Goal: Task Accomplishment & Management: Manage account settings

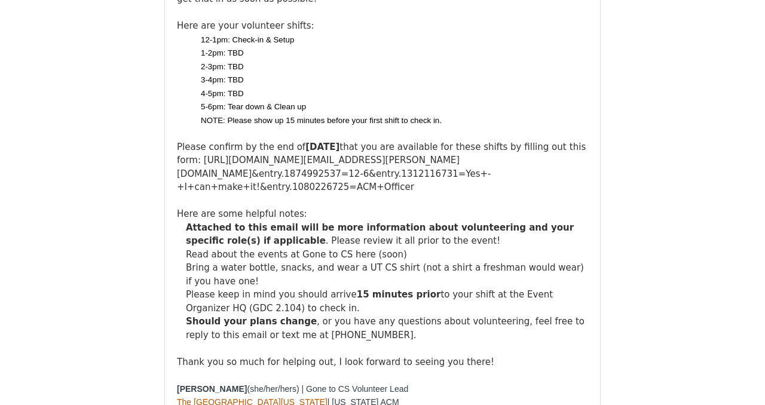
scroll to position [877, 0]
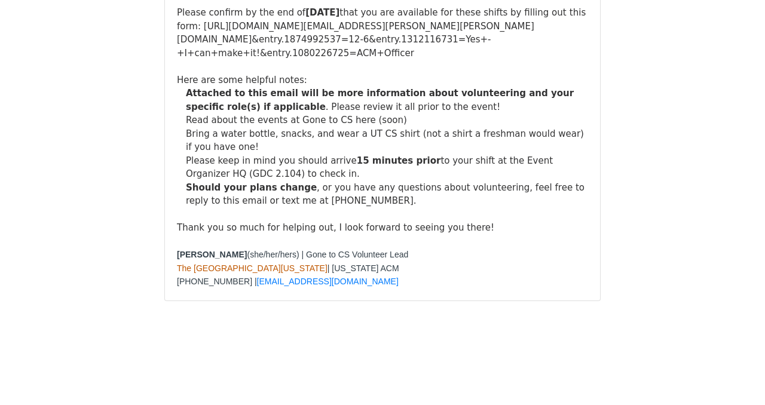
scroll to position [5843, 0]
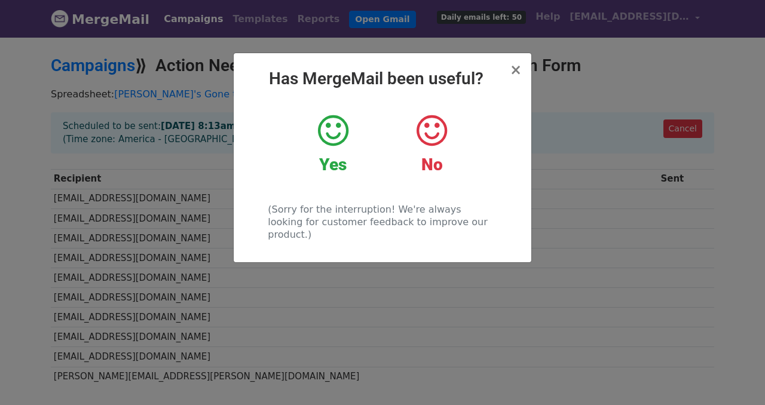
click at [340, 126] on icon at bounding box center [333, 131] width 31 height 36
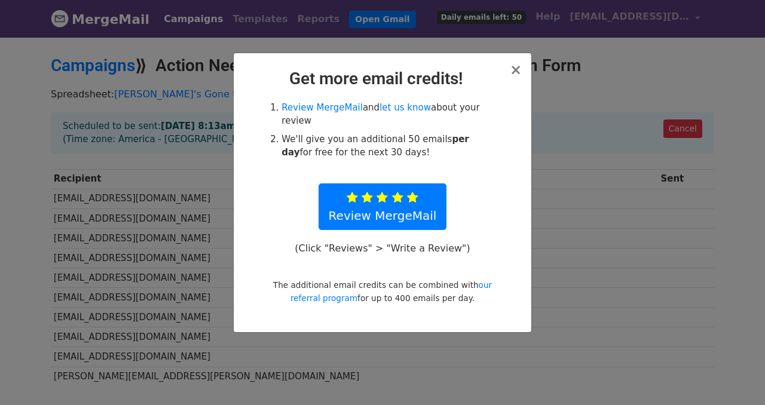
click at [522, 77] on div "× Get more email credits! Review MergeMail and let us know about your review We…" at bounding box center [383, 192] width 298 height 279
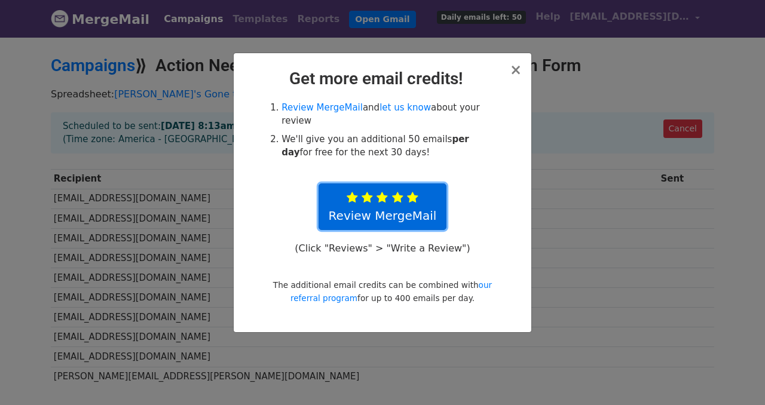
click at [423, 206] on link "Review MergeMail" at bounding box center [383, 207] width 129 height 47
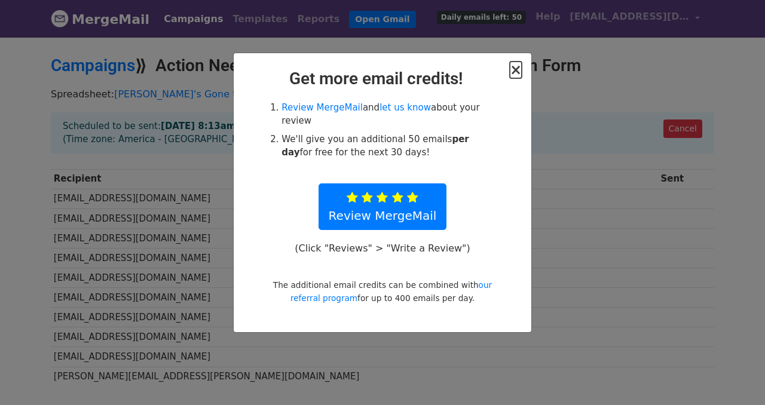
click at [517, 71] on span "×" at bounding box center [516, 70] width 12 height 17
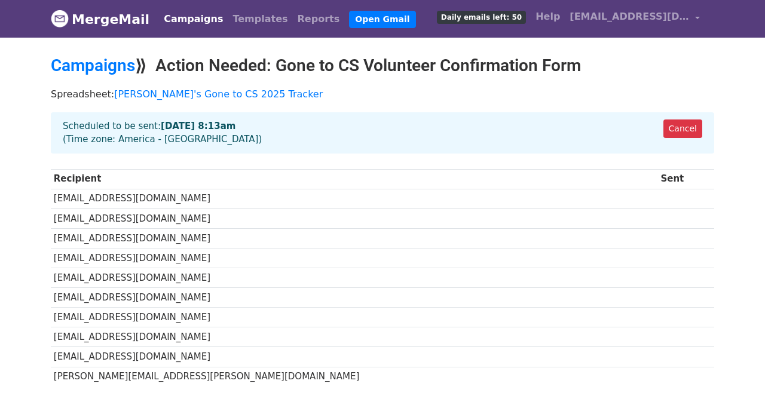
click at [94, 133] on div "Cancel Scheduled to be sent: [DATE] 8:13am (Time zone: [GEOGRAPHIC_DATA] - [GEO…" at bounding box center [383, 132] width 664 height 41
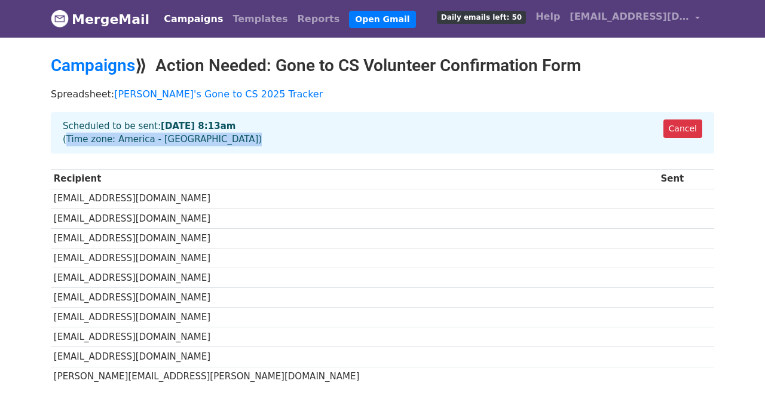
click at [94, 133] on div "Cancel Scheduled to be sent: [DATE] 8:13am (Time zone: [GEOGRAPHIC_DATA] - [GEO…" at bounding box center [383, 132] width 664 height 41
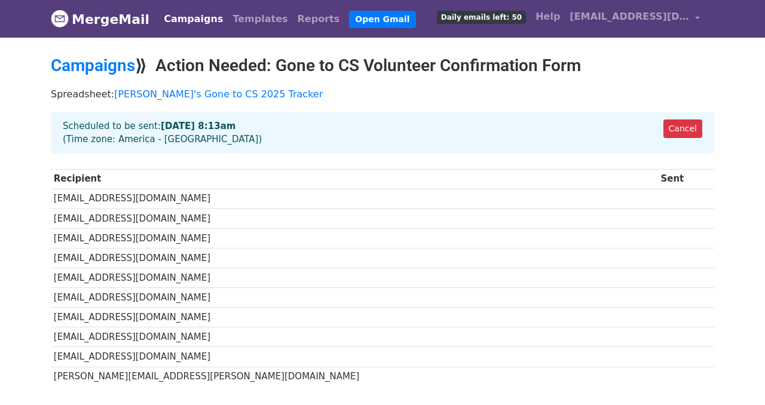
click at [94, 124] on div "Cancel Scheduled to be sent: [DATE] 8:13am (Time zone: [GEOGRAPHIC_DATA] - [GEO…" at bounding box center [383, 132] width 664 height 41
click at [94, 139] on div "Cancel Scheduled to be sent: [DATE] 8:13am (Time zone: [GEOGRAPHIC_DATA] - [GEO…" at bounding box center [383, 132] width 664 height 41
click at [94, 139] on div "Cancel Scheduled to be sent: Aug 12 at 8:13am (Time zone: America - Chicago)" at bounding box center [383, 132] width 664 height 41
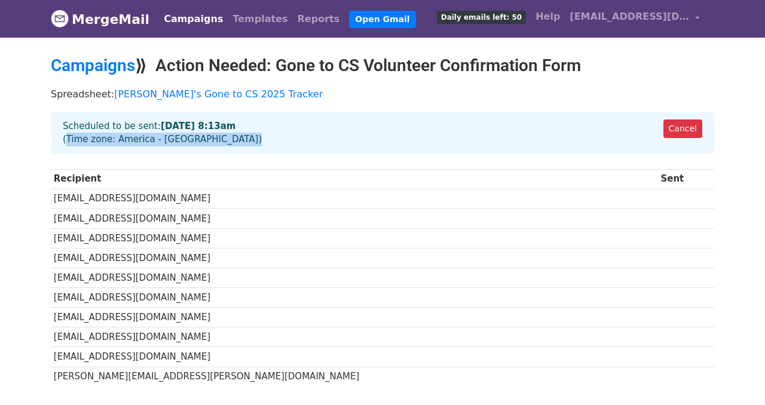
click at [94, 139] on div "Cancel Scheduled to be sent: Aug 12 at 8:13am (Time zone: America - Chicago)" at bounding box center [383, 132] width 664 height 41
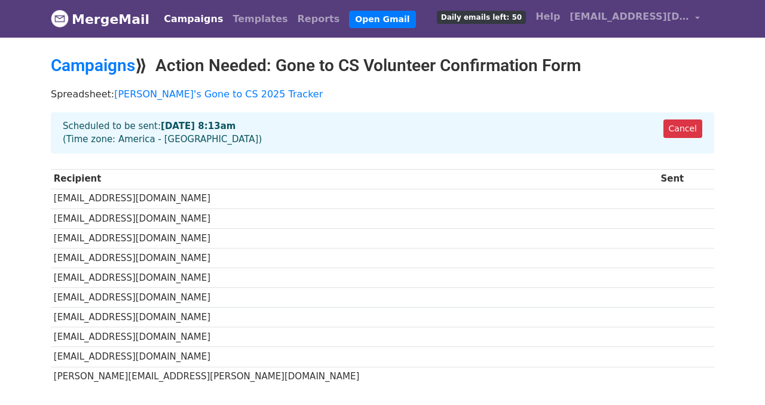
click at [94, 132] on div "Cancel Scheduled to be sent: Aug 12 at 8:13am (Time zone: America - Chicago)" at bounding box center [383, 132] width 664 height 41
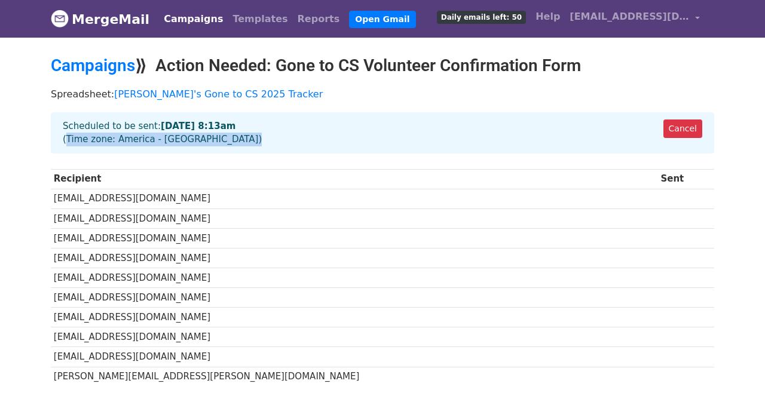
click at [94, 132] on div "Cancel Scheduled to be sent: Aug 12 at 8:13am (Time zone: America - Chicago)" at bounding box center [383, 132] width 664 height 41
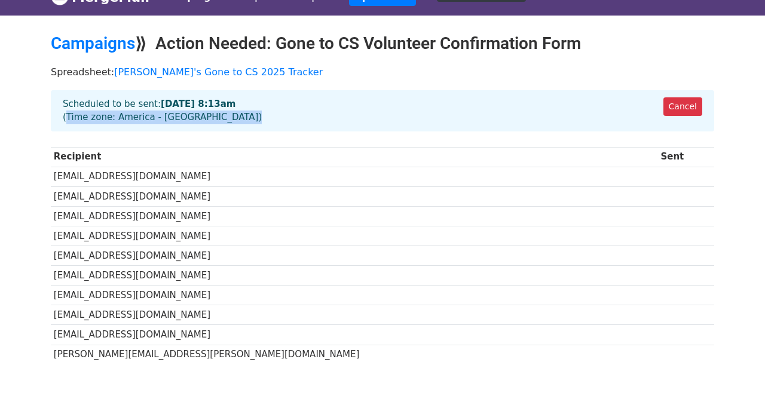
scroll to position [38, 0]
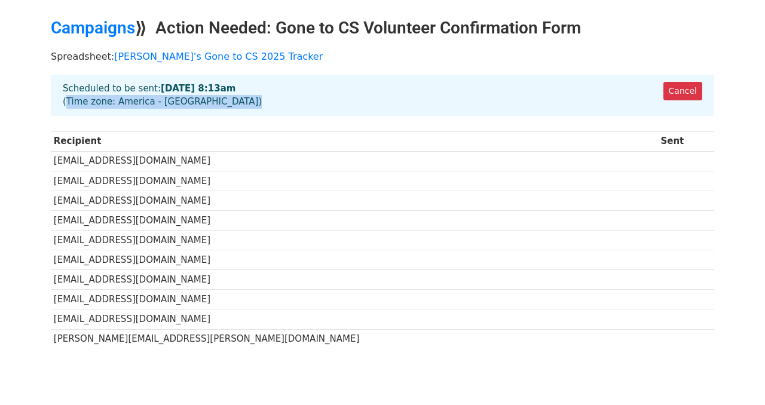
click at [45, 288] on div "Recipient Sent rmittal@utexas.edu suhasv@utexas.edu frankhou@utexas.edu bstrong…" at bounding box center [383, 242] width 682 height 233
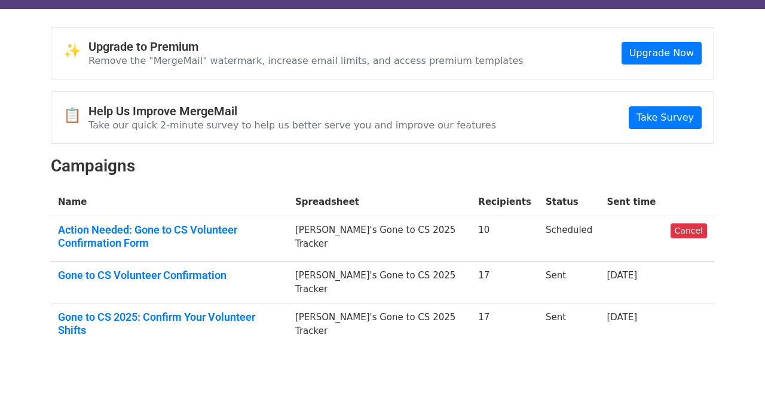
scroll to position [57, 0]
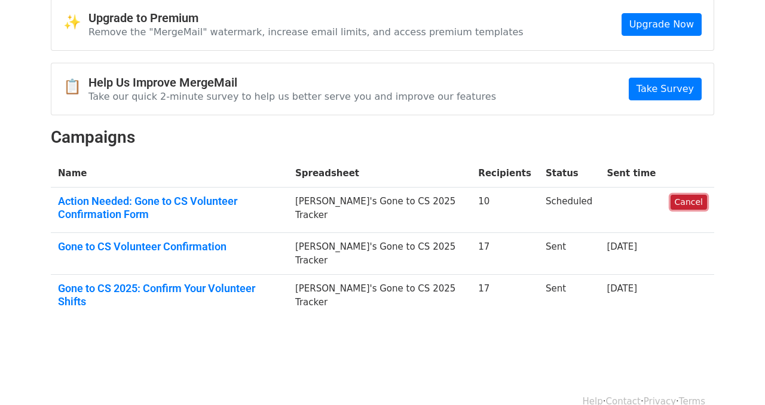
click at [699, 205] on link "Cancel" at bounding box center [689, 202] width 36 height 15
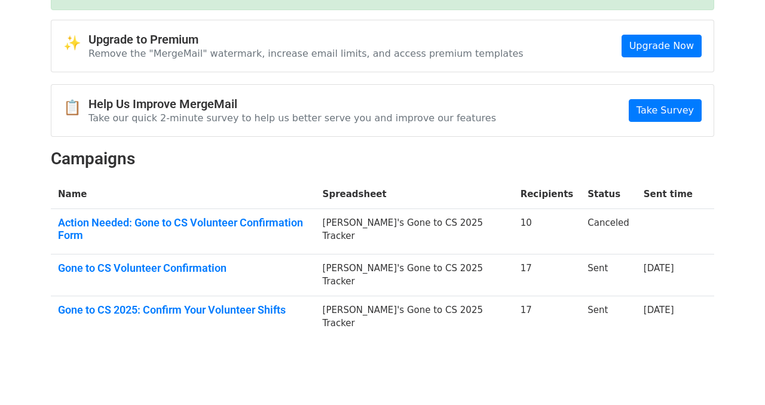
scroll to position [77, 0]
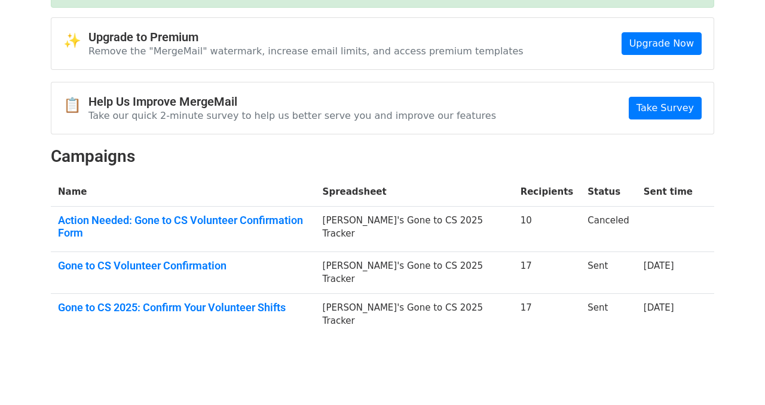
click at [492, 224] on td "[PERSON_NAME]'s Gone to CS 2025 Tracker" at bounding box center [415, 228] width 198 height 45
click at [309, 218] on link "Action Needed: Gone to CS Volunteer Confirmation Form" at bounding box center [183, 227] width 251 height 26
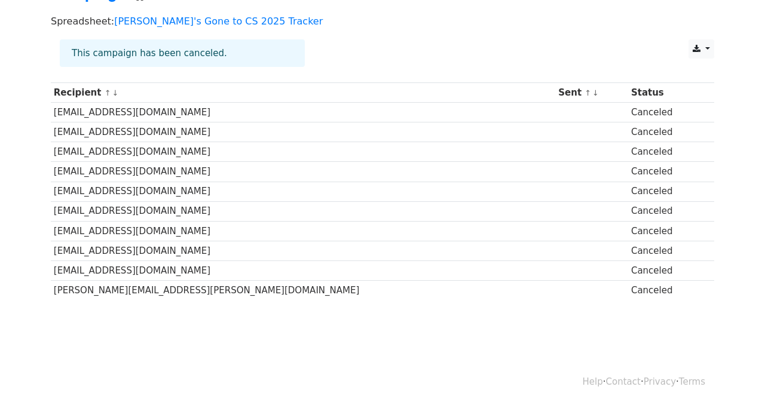
scroll to position [74, 0]
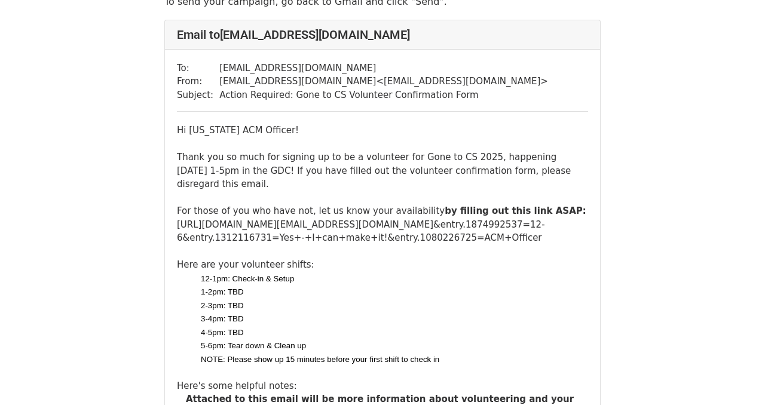
scroll to position [79, 0]
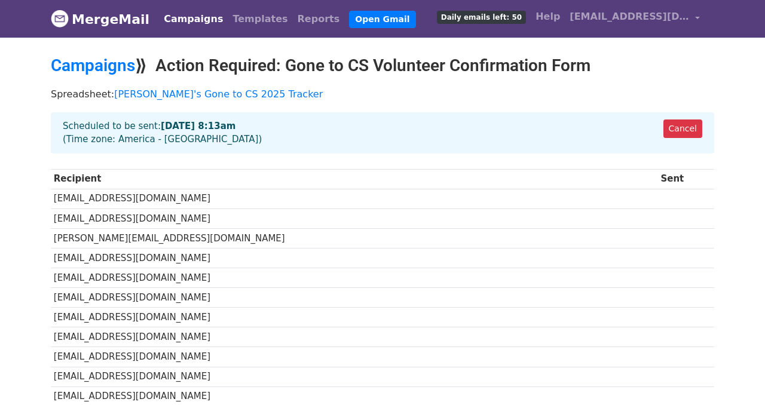
click at [192, 143] on div "Cancel Scheduled to be sent: Aug 12 at 8:13am (Time zone: America - Chicago)" at bounding box center [383, 132] width 664 height 41
click at [148, 194] on td "rmittal@utexas.edu" at bounding box center [355, 199] width 608 height 20
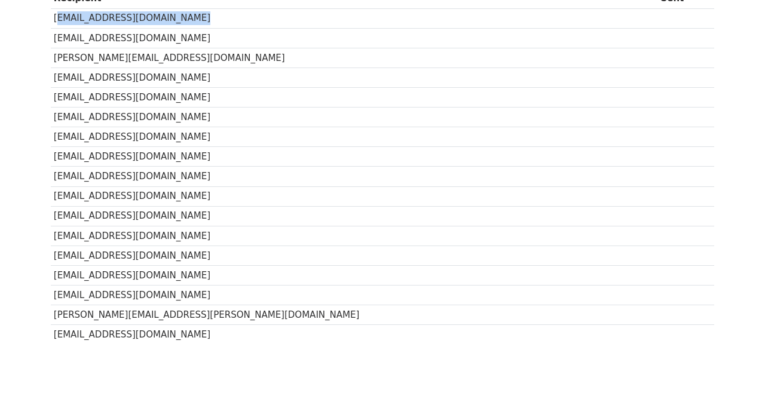
scroll to position [66, 0]
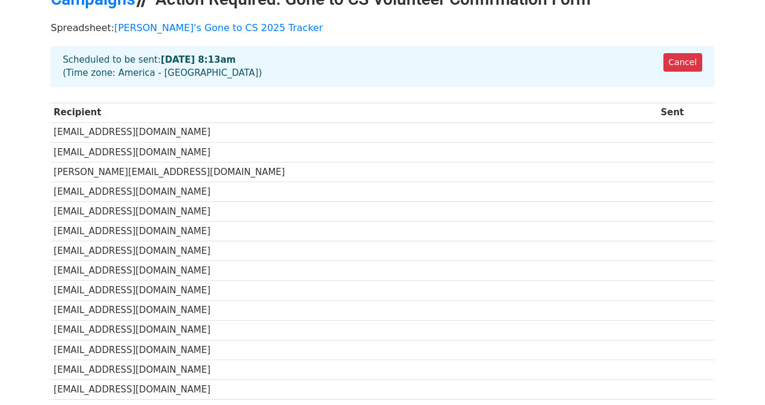
click at [658, 104] on th "Sent" at bounding box center [686, 113] width 56 height 20
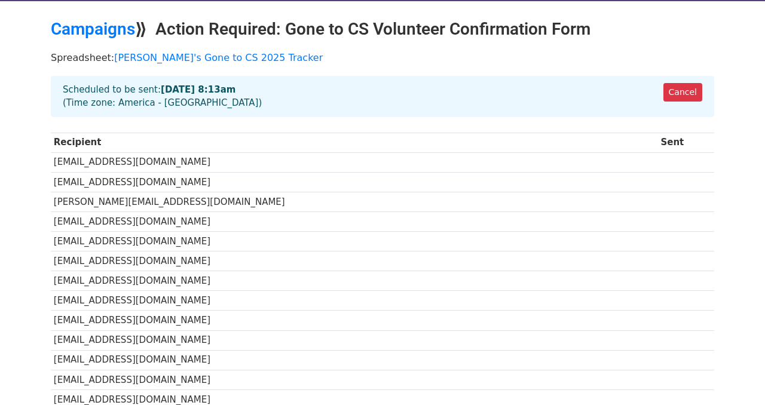
scroll to position [0, 0]
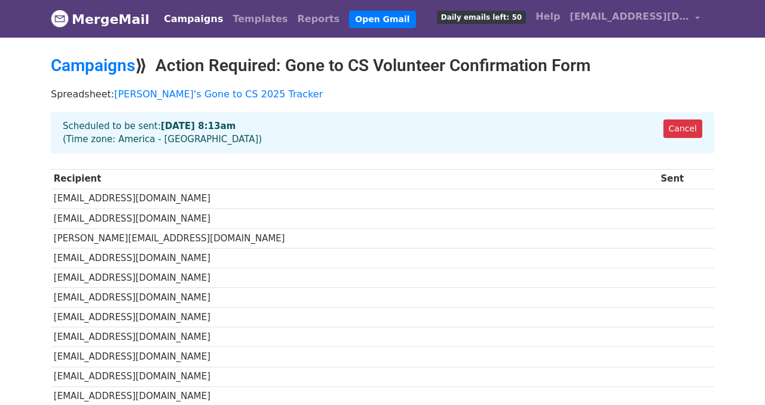
click at [312, 68] on h2 "Campaigns ⟫ Action Required: Gone to CS Volunteer Confirmation Form" at bounding box center [383, 66] width 664 height 20
click at [123, 66] on link "Campaigns" at bounding box center [93, 66] width 84 height 20
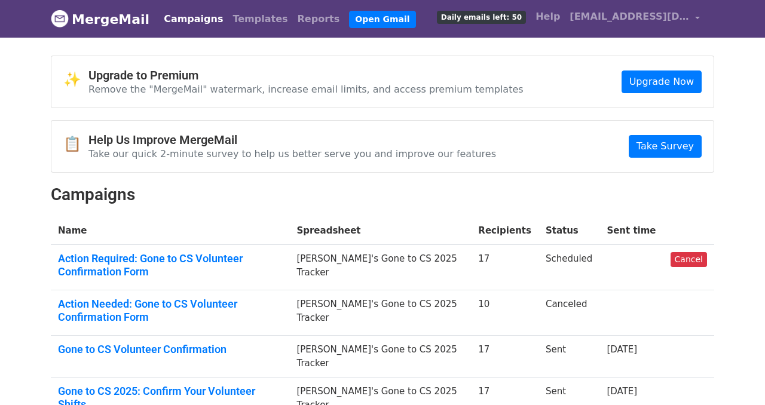
scroll to position [20, 0]
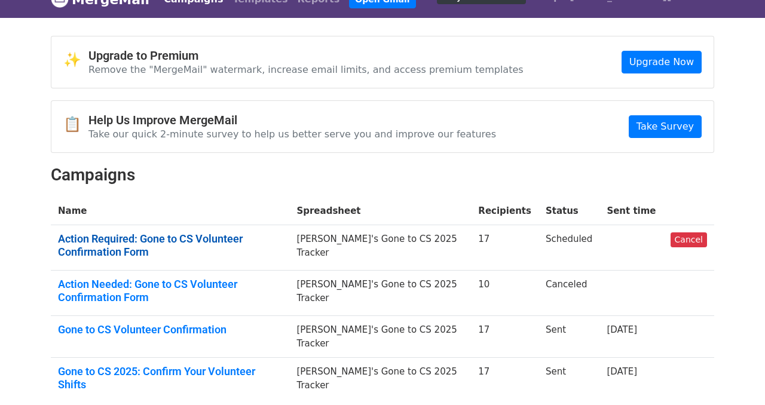
click at [282, 240] on link "Action Required: Gone to CS Volunteer Confirmation Form" at bounding box center [170, 246] width 224 height 26
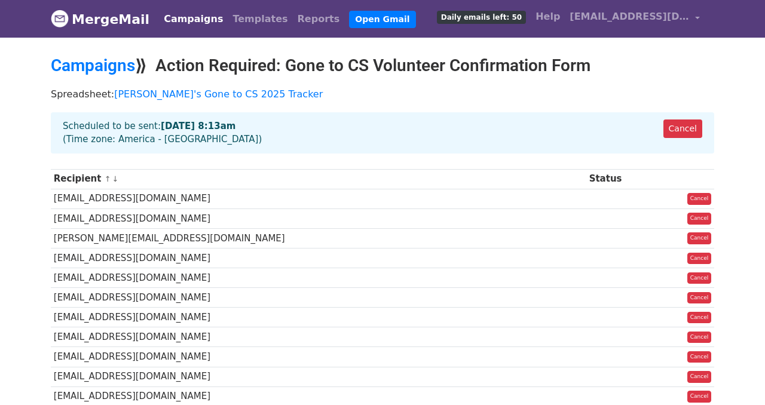
click at [210, 124] on strong "[DATE] 8:13am" at bounding box center [198, 126] width 75 height 11
click at [376, 59] on h2 "Campaigns ⟫ Action Required: Gone to CS Volunteer Confirmation Form" at bounding box center [383, 66] width 664 height 20
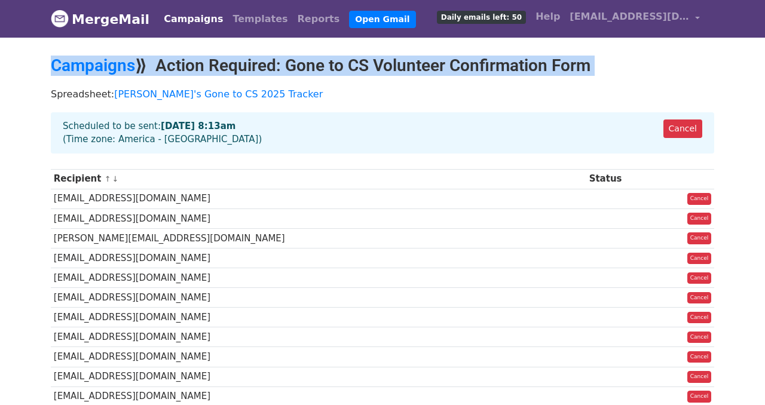
click at [376, 59] on h2 "Campaigns ⟫ Action Required: Gone to CS Volunteer Confirmation Form" at bounding box center [383, 66] width 664 height 20
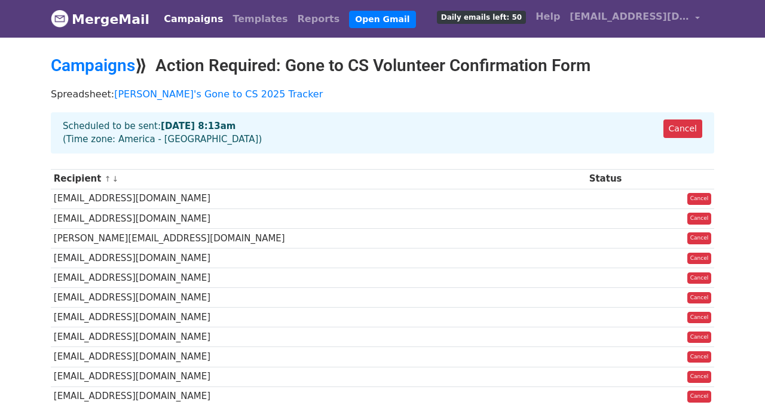
click at [364, 115] on div "Cancel Scheduled to be sent: [DATE] 8:13am (Time zone: [GEOGRAPHIC_DATA] - [GEO…" at bounding box center [383, 132] width 664 height 41
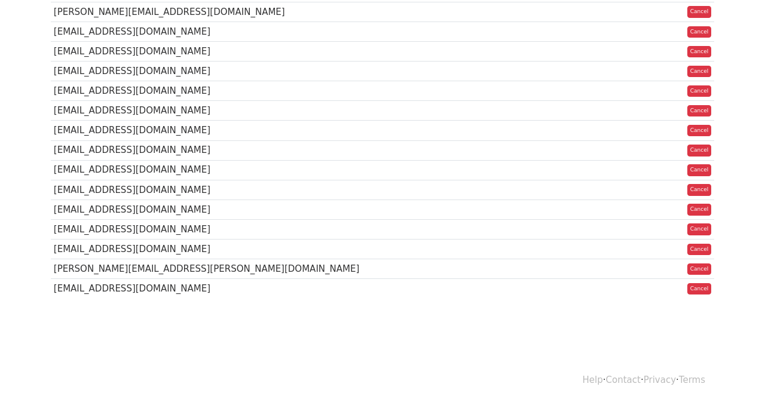
click at [365, 164] on td "[EMAIL_ADDRESS][DOMAIN_NAME]" at bounding box center [319, 170] width 536 height 20
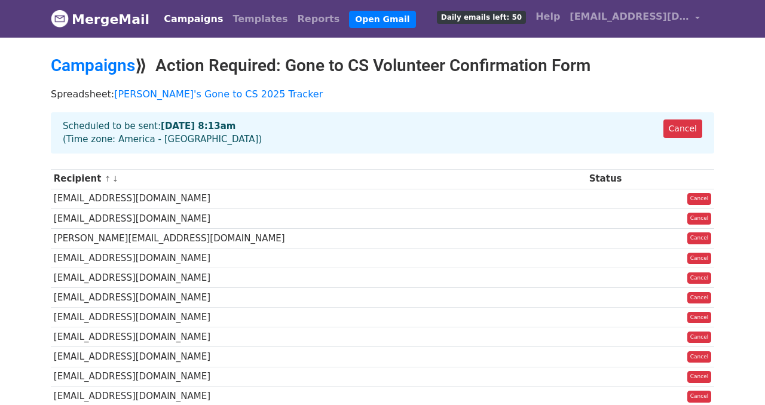
click at [587, 177] on th "Status" at bounding box center [620, 179] width 66 height 20
click at [545, 148] on div "Cancel Scheduled to be sent: [DATE] 8:13am (Time zone: [GEOGRAPHIC_DATA] - [GEO…" at bounding box center [383, 132] width 664 height 41
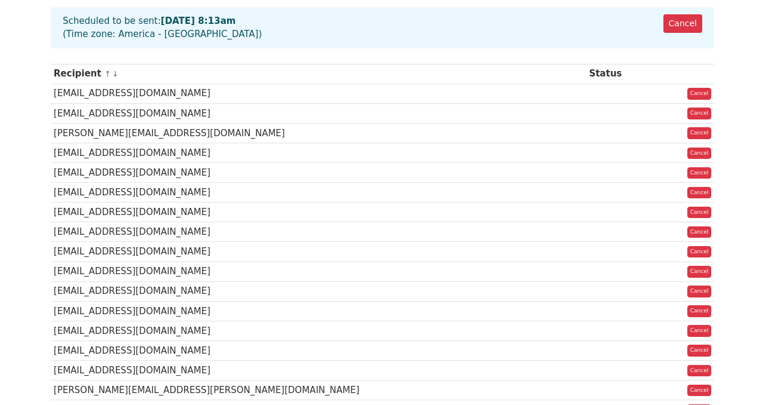
scroll to position [114, 0]
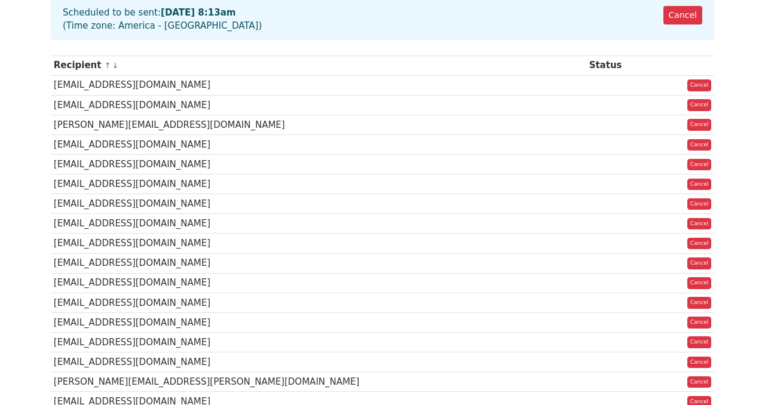
click at [153, 199] on td "[EMAIL_ADDRESS][DOMAIN_NAME]" at bounding box center [319, 204] width 536 height 20
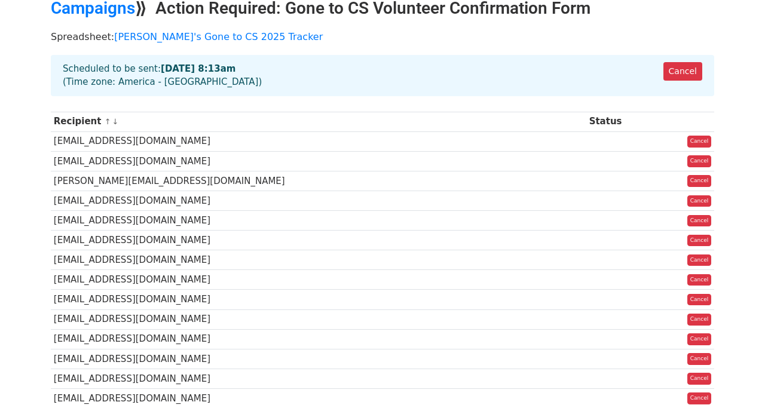
scroll to position [0, 0]
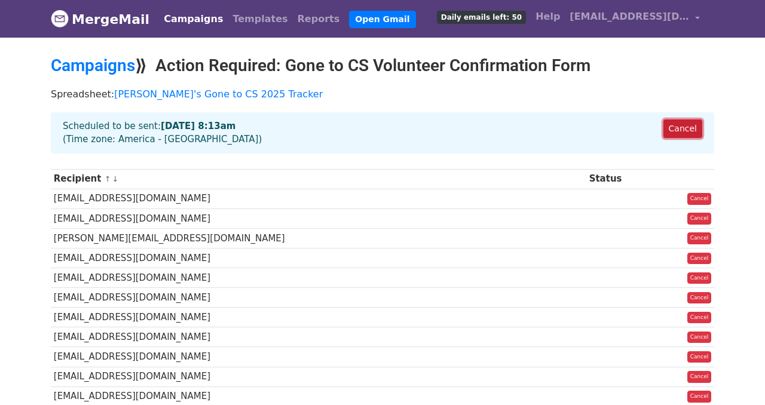
click at [682, 126] on link "Cancel" at bounding box center [683, 129] width 39 height 19
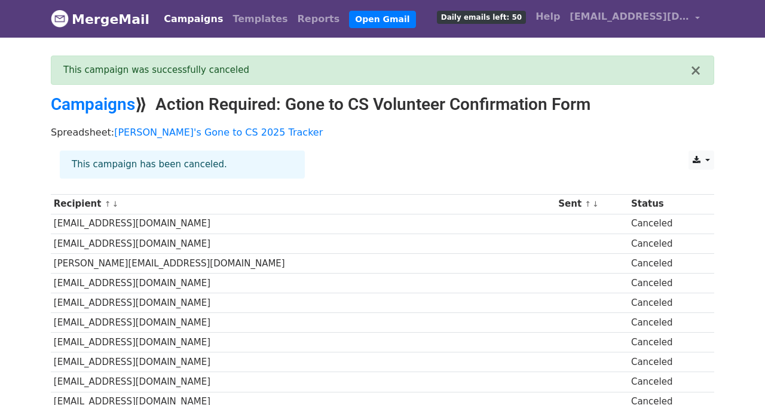
click at [336, 103] on h2 "Campaigns ⟫ Action Required: Gone to CS Volunteer Confirmation Form" at bounding box center [383, 104] width 664 height 20
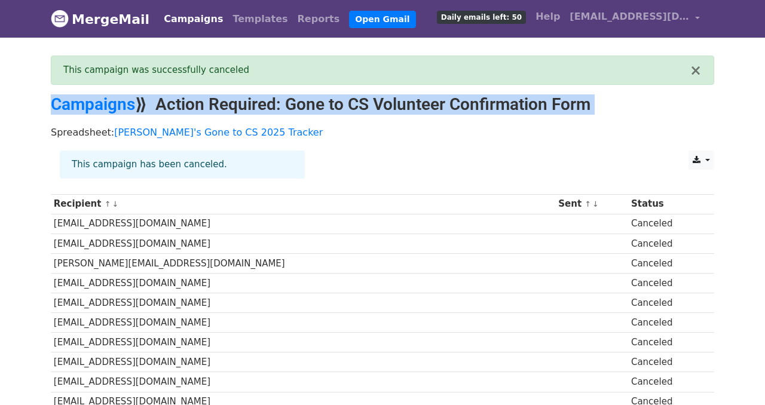
click at [336, 103] on h2 "Campaigns ⟫ Action Required: Gone to CS Volunteer Confirmation Form" at bounding box center [383, 104] width 664 height 20
click at [513, 120] on div "Spreadsheet: Naina's Gone to CS 2025 Tracker" at bounding box center [383, 135] width 682 height 31
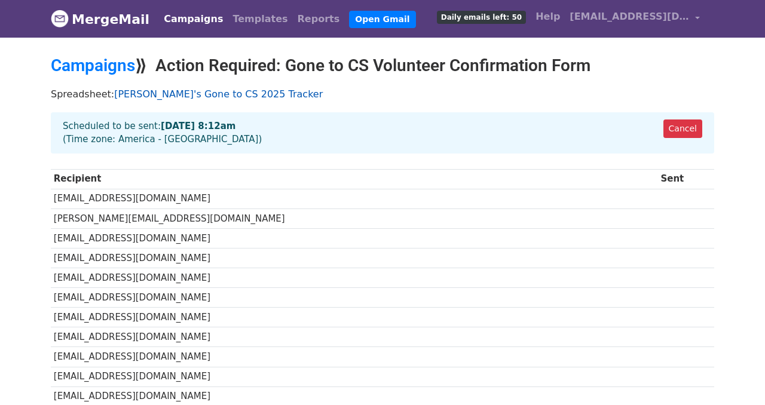
click at [136, 93] on link "[PERSON_NAME]'s Gone to CS 2025 Tracker" at bounding box center [218, 94] width 209 height 11
click at [106, 66] on link "Campaigns" at bounding box center [93, 66] width 84 height 20
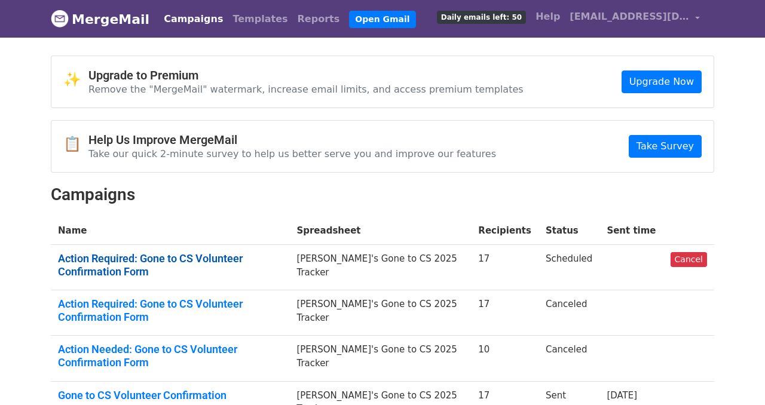
click at [257, 257] on link "Action Required: Gone to CS Volunteer Confirmation Form" at bounding box center [170, 265] width 224 height 26
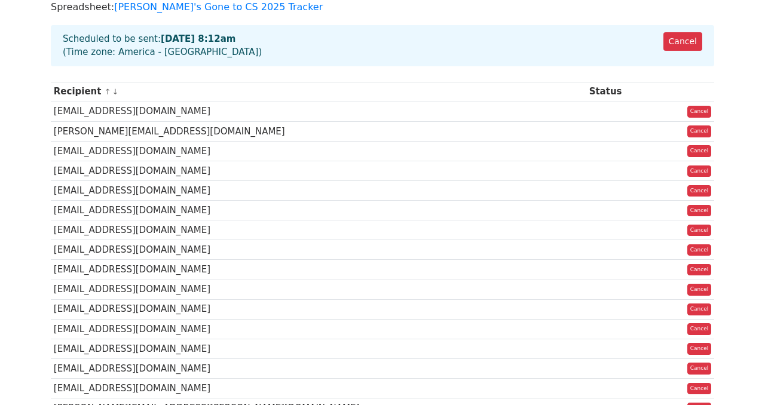
scroll to position [93, 0]
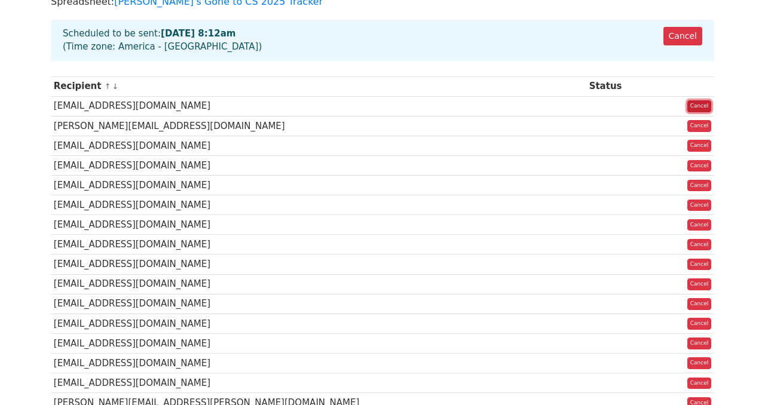
click at [702, 104] on link "Cancel" at bounding box center [700, 106] width 25 height 12
click at [702, 123] on link "Cancel" at bounding box center [700, 126] width 25 height 12
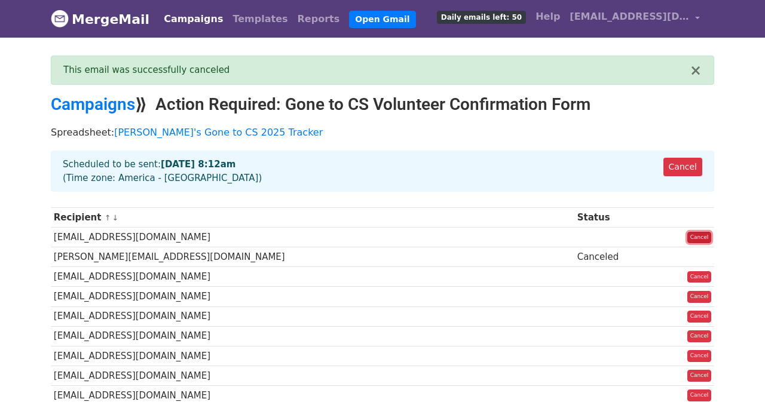
click at [700, 242] on link "Cancel" at bounding box center [700, 238] width 25 height 12
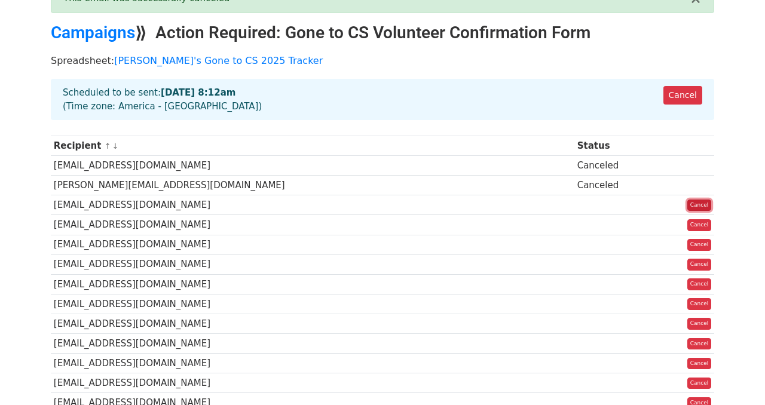
click at [695, 206] on link "Cancel" at bounding box center [700, 206] width 25 height 12
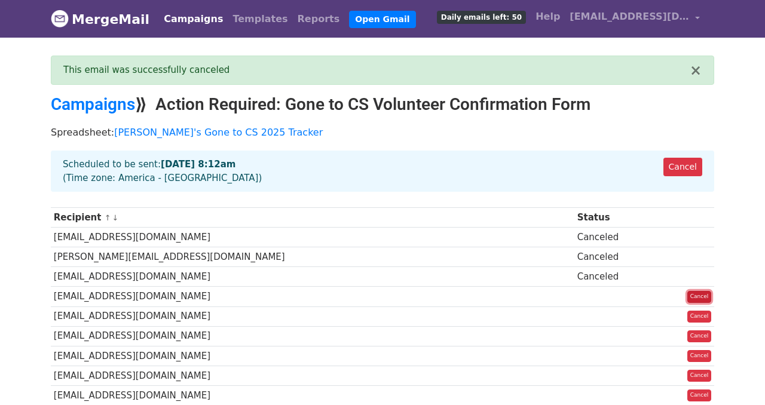
click at [697, 297] on link "Cancel" at bounding box center [700, 297] width 25 height 12
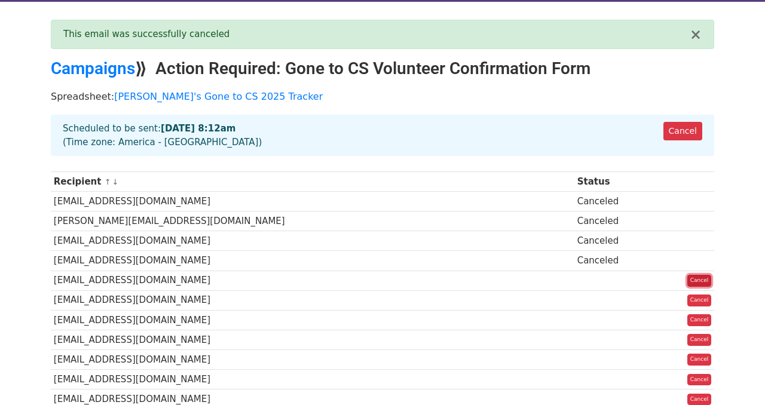
click at [697, 280] on link "Cancel" at bounding box center [700, 281] width 25 height 12
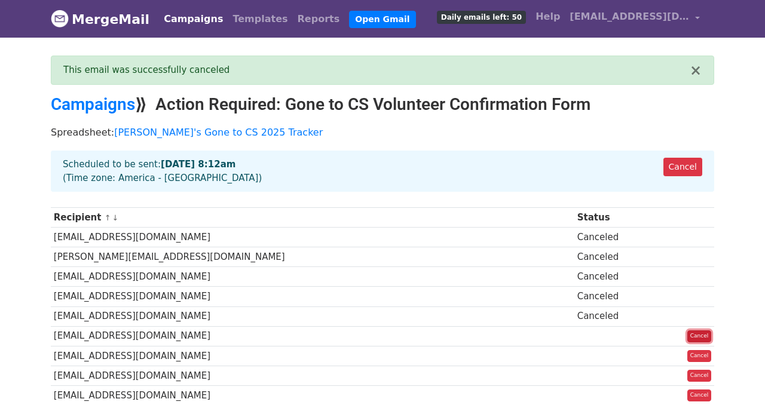
click at [702, 338] on link "Cancel" at bounding box center [700, 337] width 25 height 12
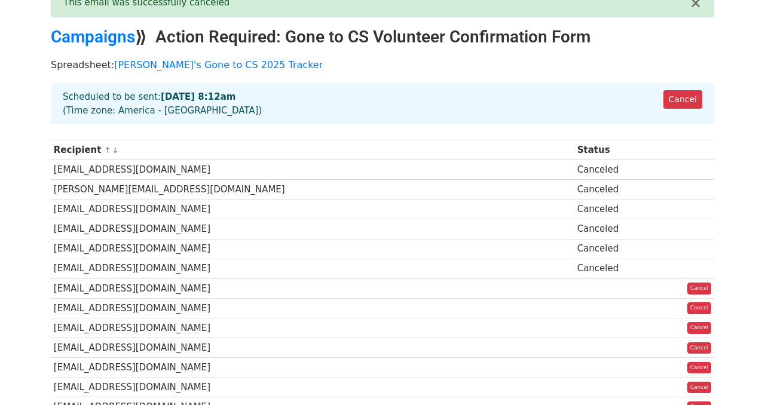
scroll to position [85, 0]
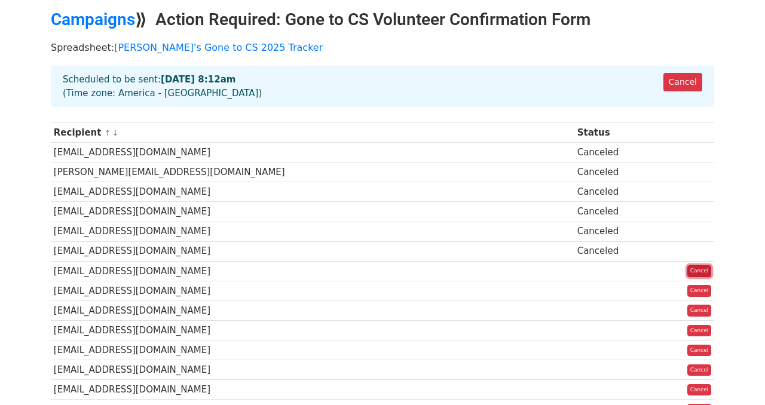
click at [695, 273] on link "Cancel" at bounding box center [700, 272] width 25 height 12
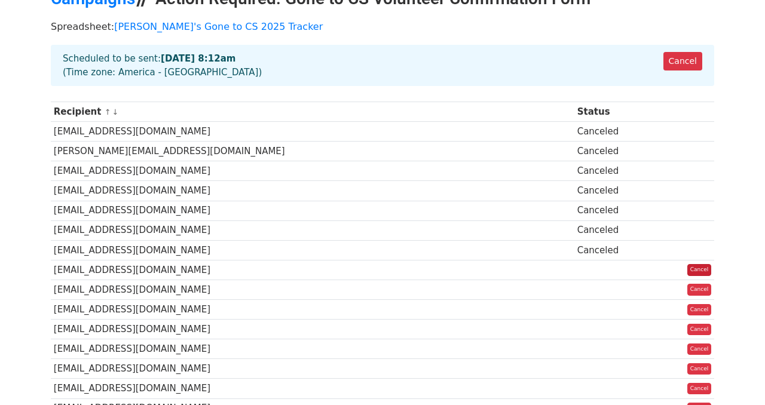
scroll to position [139, 0]
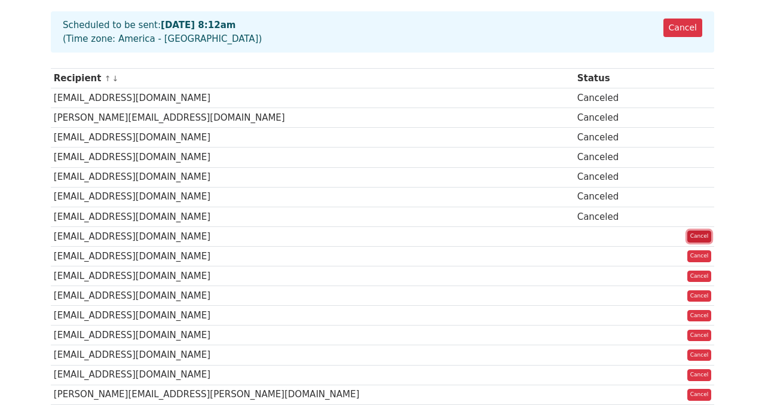
click at [707, 236] on link "Cancel" at bounding box center [700, 237] width 25 height 12
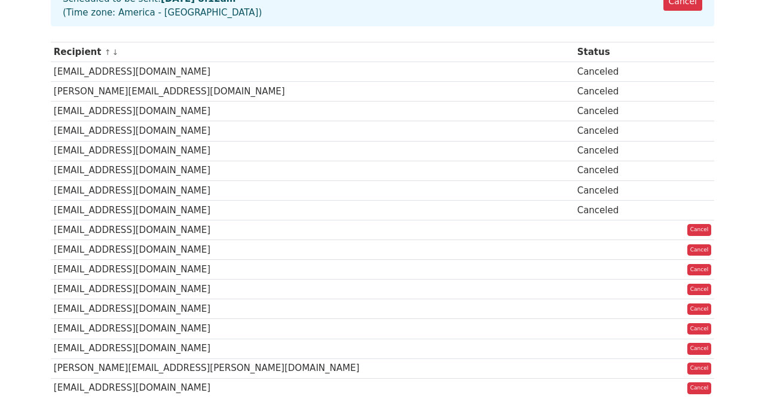
scroll to position [136, 0]
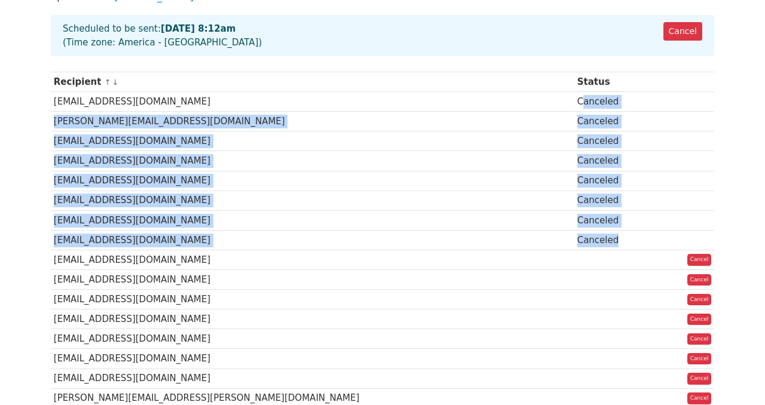
drag, startPoint x: 483, startPoint y: 93, endPoint x: 522, endPoint y: 241, distance: 153.3
click at [522, 241] on tbody "Recipient ↑ ↓ Status [EMAIL_ADDRESS][DOMAIN_NAME] Canceled [PERSON_NAME][EMAIL_…" at bounding box center [383, 250] width 664 height 356
click at [575, 246] on td "Canceled" at bounding box center [615, 240] width 80 height 20
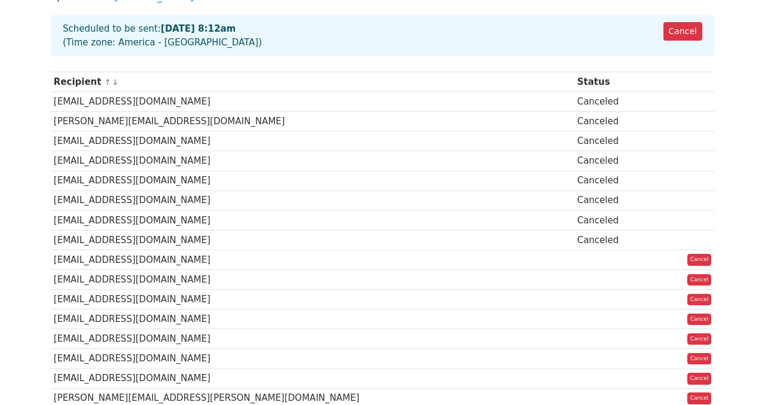
drag, startPoint x: 540, startPoint y: 246, endPoint x: 471, endPoint y: 73, distance: 186.6
click at [471, 73] on tbody "Recipient ↑ ↓ Status [EMAIL_ADDRESS][DOMAIN_NAME] Canceled [PERSON_NAME][EMAIL_…" at bounding box center [383, 250] width 664 height 356
click at [575, 225] on td "Canceled" at bounding box center [615, 221] width 80 height 20
drag, startPoint x: 536, startPoint y: 235, endPoint x: 485, endPoint y: 83, distance: 160.9
click at [485, 83] on tbody "Recipient ↑ ↓ Status [EMAIL_ADDRESS][DOMAIN_NAME] Canceled [PERSON_NAME][EMAIL_…" at bounding box center [383, 250] width 664 height 356
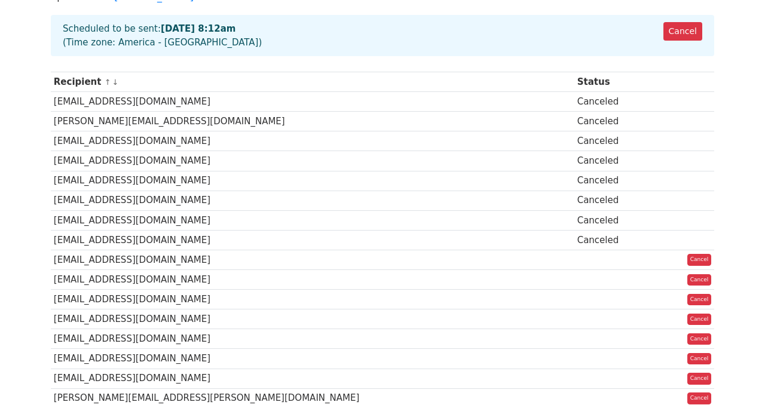
click at [575, 194] on td "Canceled" at bounding box center [615, 201] width 80 height 20
drag, startPoint x: 530, startPoint y: 235, endPoint x: 452, endPoint y: 98, distance: 157.5
click at [452, 97] on tbody "Recipient ↑ ↓ Status [EMAIL_ADDRESS][DOMAIN_NAME] Canceled [PERSON_NAME][EMAIL_…" at bounding box center [383, 250] width 664 height 356
click at [464, 142] on td "[EMAIL_ADDRESS][DOMAIN_NAME]" at bounding box center [313, 142] width 524 height 20
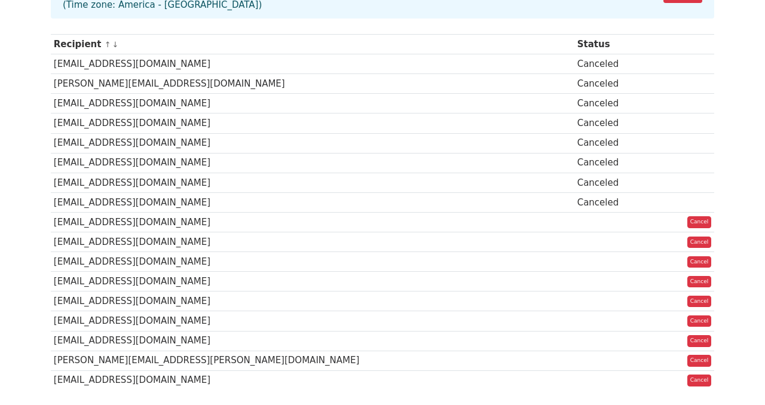
scroll to position [172, 0]
